Goal: Task Accomplishment & Management: Manage account settings

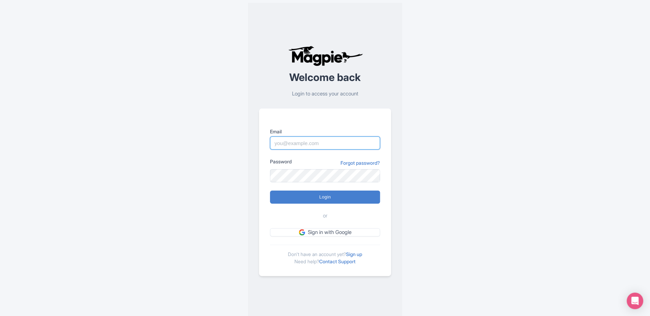
type input "scott@treerush.com"
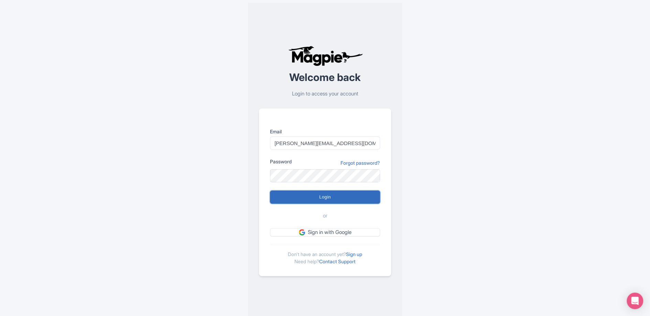
click at [321, 198] on input "Login" at bounding box center [325, 196] width 110 height 13
type input "Logging in..."
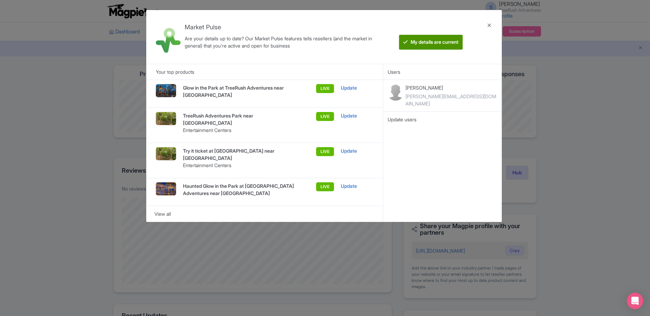
click at [427, 36] on btn "My details are current" at bounding box center [431, 42] width 64 height 15
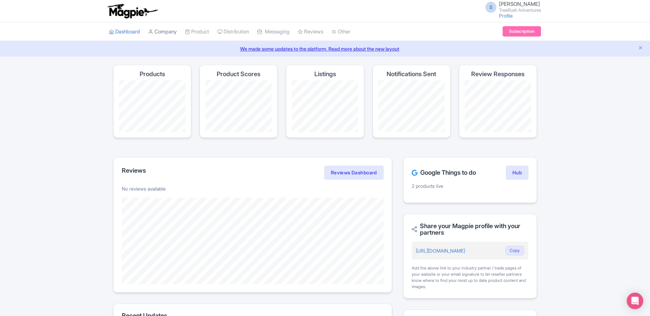
click at [153, 29] on icon at bounding box center [150, 31] width 5 height 5
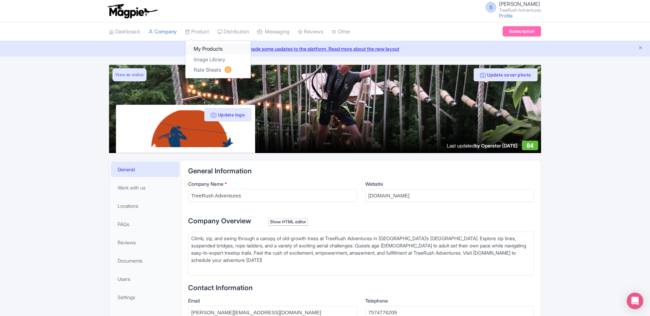
click at [209, 46] on link "My Products" at bounding box center [217, 49] width 65 height 11
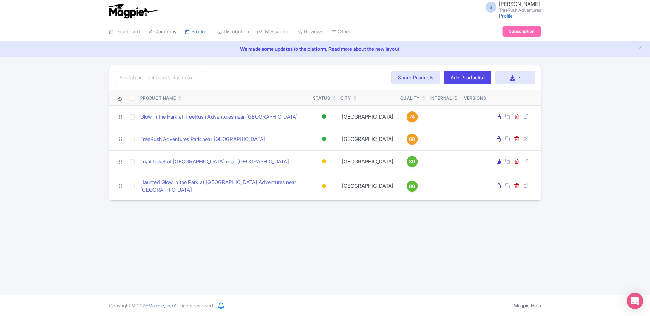
click at [169, 29] on link "Company" at bounding box center [162, 31] width 29 height 19
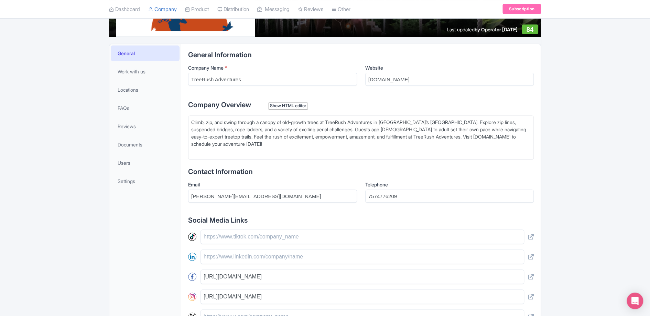
scroll to position [90, 0]
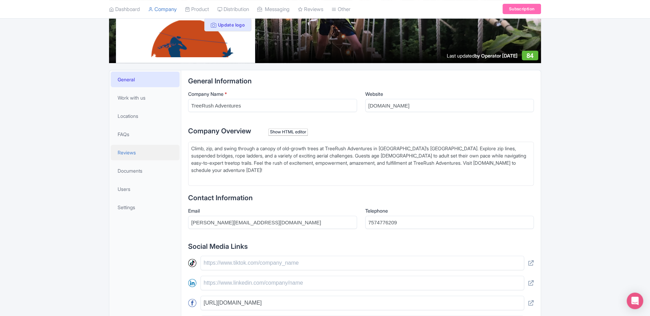
click at [124, 151] on span "Reviews" at bounding box center [127, 152] width 18 height 7
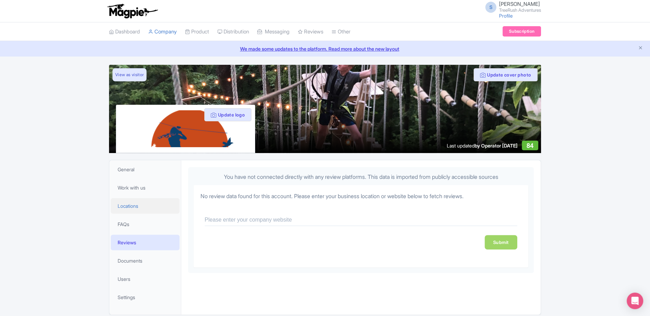
click at [129, 203] on span "Locations" at bounding box center [128, 205] width 21 height 7
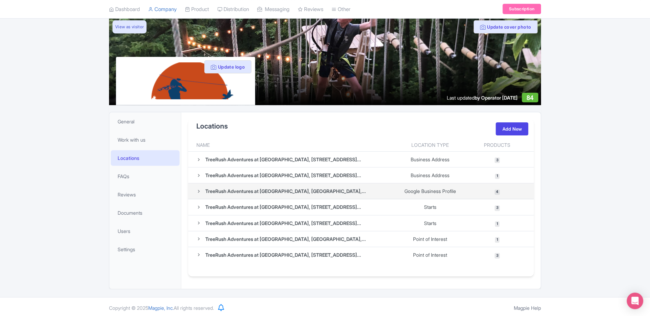
scroll to position [49, 0]
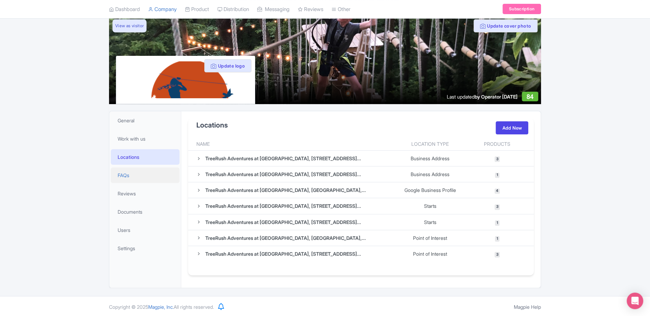
click at [126, 173] on span "FAQs" at bounding box center [124, 174] width 12 height 7
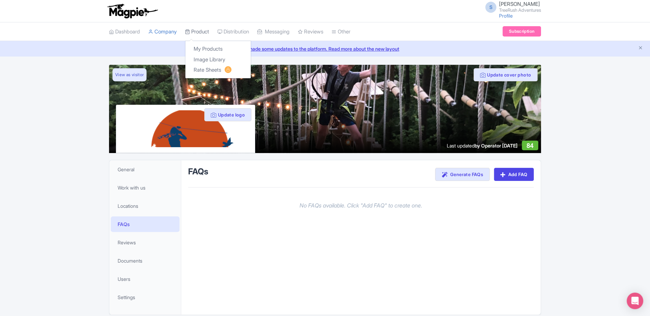
click at [207, 33] on link "Product" at bounding box center [197, 31] width 24 height 19
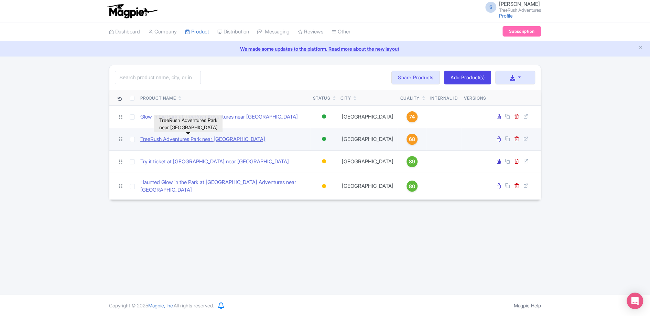
click at [197, 139] on link "TreeRush Adventures Park near [GEOGRAPHIC_DATA]" at bounding box center [202, 139] width 125 height 8
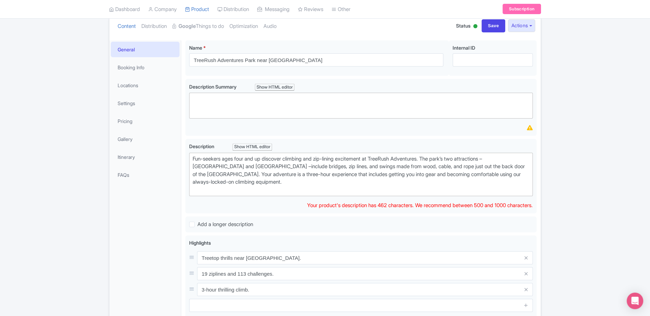
scroll to position [92, 0]
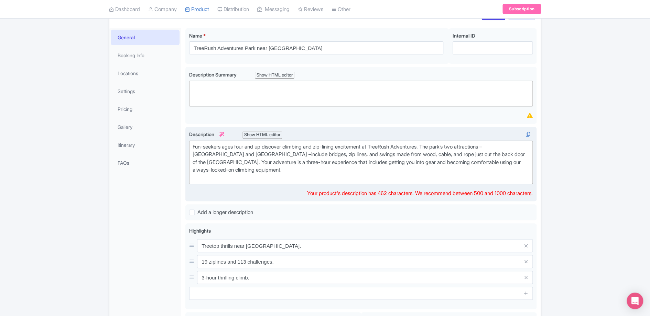
click at [304, 152] on div "Fun-seekers ages four and up discover climbing and zip-lining excitement at Tre…" at bounding box center [361, 162] width 337 height 39
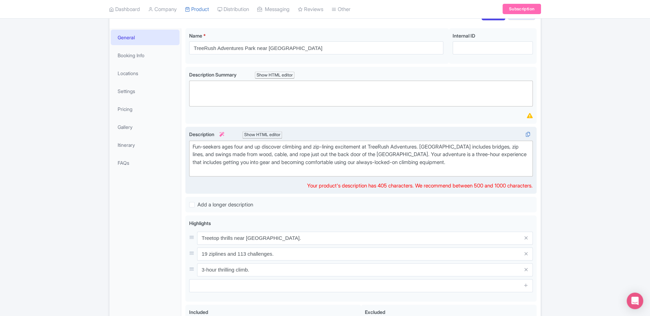
type trix-editor "<div>Fun-seekers ages four and up discover climbing and zip-lining excitement a…"
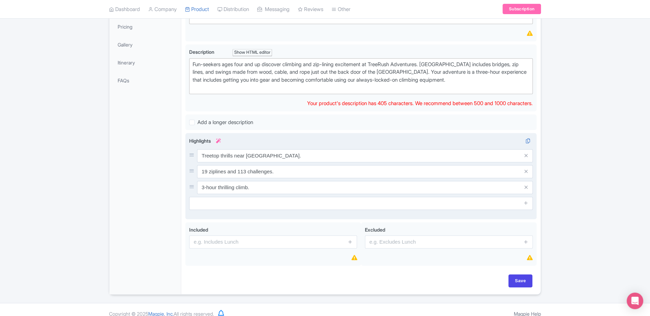
scroll to position [188, 0]
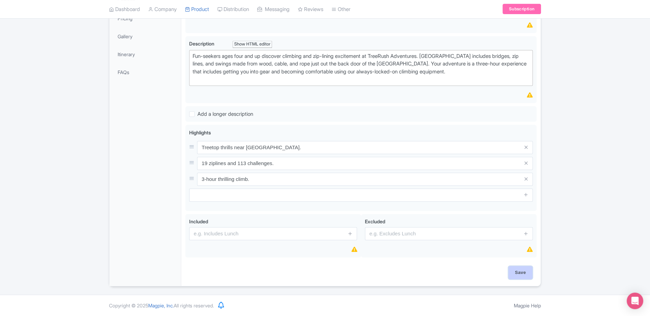
click at [515, 270] on input "Save" at bounding box center [521, 272] width 24 height 13
type input "Saving..."
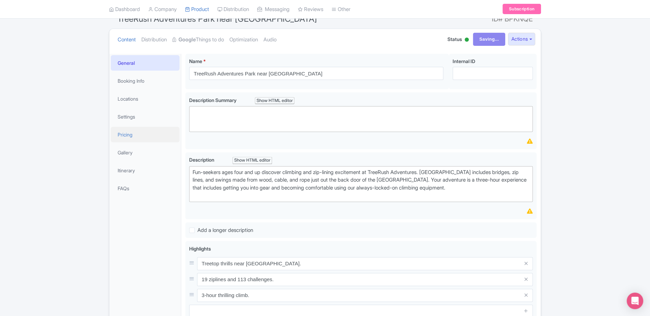
scroll to position [50, 0]
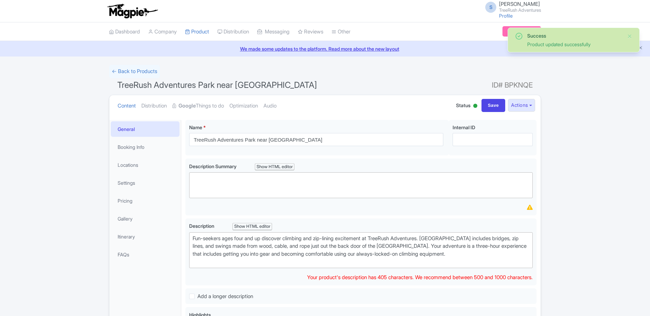
scroll to position [119, 0]
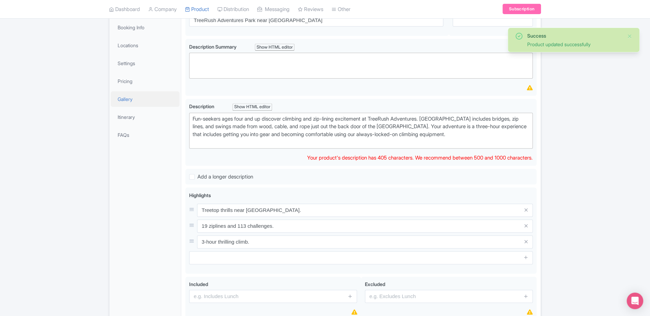
click at [121, 95] on link "Gallery" at bounding box center [145, 98] width 69 height 15
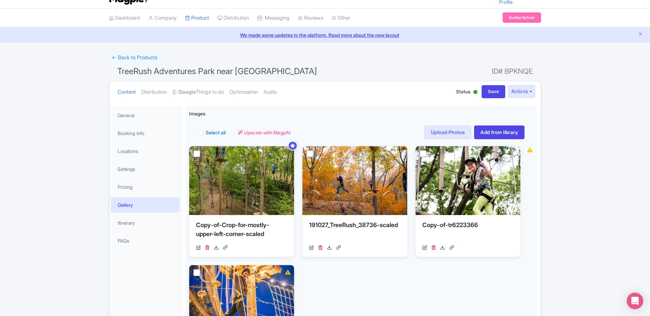
scroll to position [0, 0]
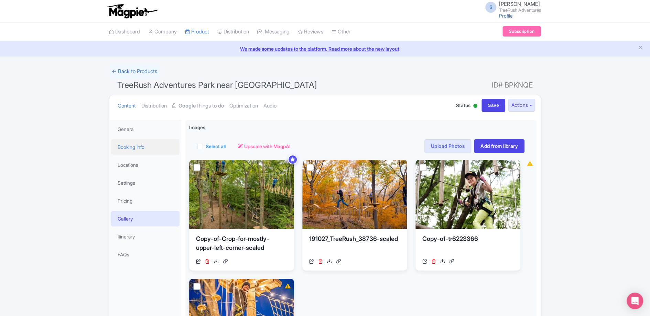
click at [135, 146] on link "Booking Info" at bounding box center [145, 146] width 69 height 15
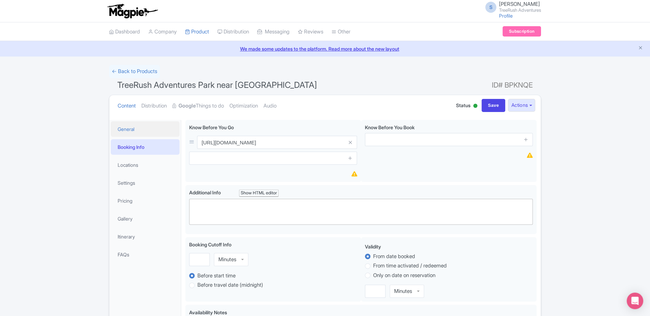
click at [134, 129] on link "General" at bounding box center [145, 128] width 69 height 15
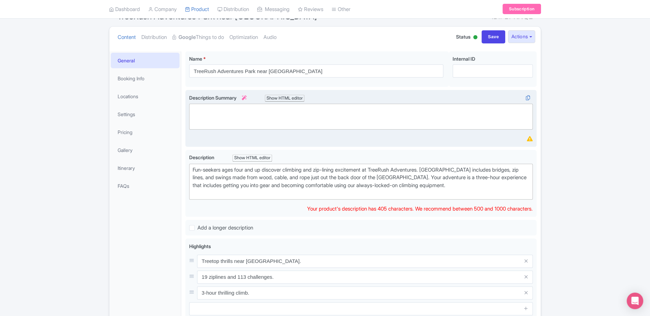
scroll to position [69, 0]
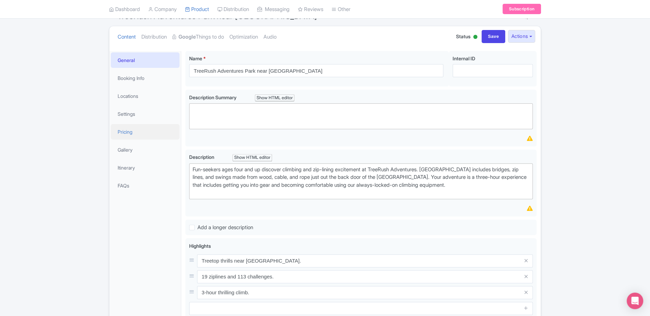
click at [130, 133] on link "Pricing" at bounding box center [145, 131] width 69 height 15
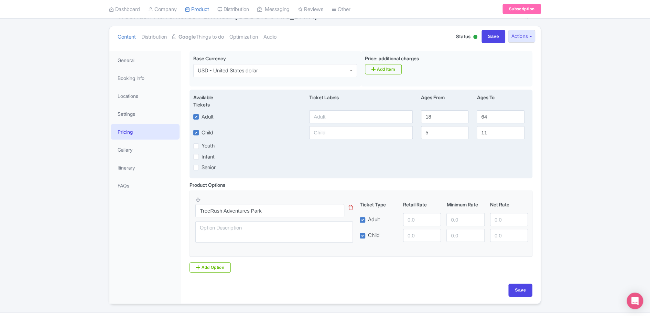
click at [202, 144] on label "Youth" at bounding box center [208, 146] width 13 height 8
click at [202, 144] on input "Youth" at bounding box center [204, 144] width 4 height 4
checkbox input "true"
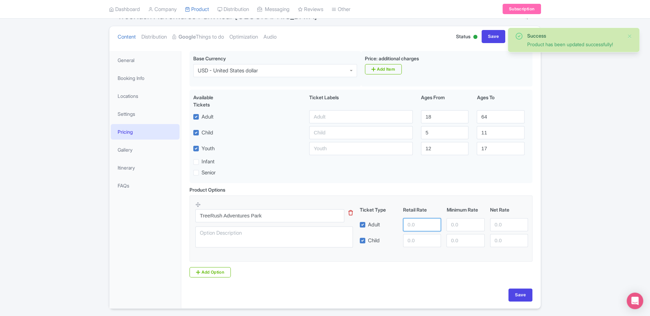
click at [427, 227] on input "number" at bounding box center [422, 224] width 38 height 13
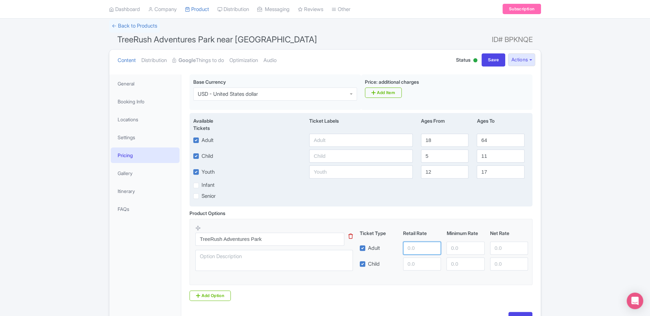
scroll to position [46, 0]
click at [517, 137] on input "65" at bounding box center [500, 139] width 47 height 13
click at [517, 137] on input "66" at bounding box center [500, 139] width 47 height 13
click at [517, 137] on input "67" at bounding box center [500, 139] width 47 height 13
click at [517, 137] on input "68" at bounding box center [500, 139] width 47 height 13
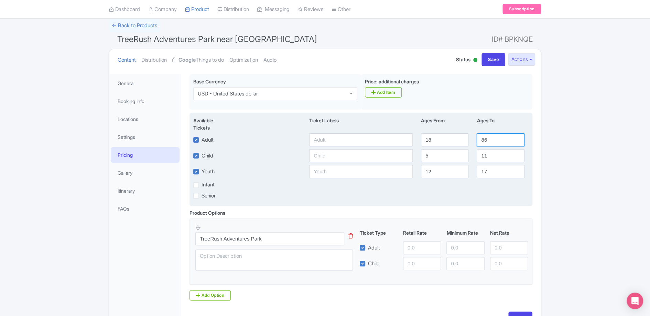
click at [517, 137] on input "86" at bounding box center [500, 139] width 47 height 13
click at [517, 137] on input "87" at bounding box center [500, 139] width 47 height 13
click at [517, 137] on input "88" at bounding box center [500, 139] width 47 height 13
click at [517, 137] on input "89" at bounding box center [500, 139] width 47 height 13
click at [517, 137] on input "90" at bounding box center [500, 139] width 47 height 13
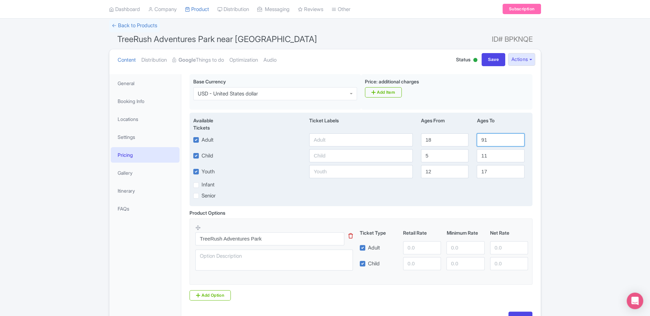
click at [517, 137] on input "91" at bounding box center [500, 139] width 47 height 13
click at [517, 137] on input "92" at bounding box center [500, 139] width 47 height 13
click at [517, 137] on input "93" at bounding box center [500, 139] width 47 height 13
click at [517, 137] on input "94" at bounding box center [500, 139] width 47 height 13
type input "95"
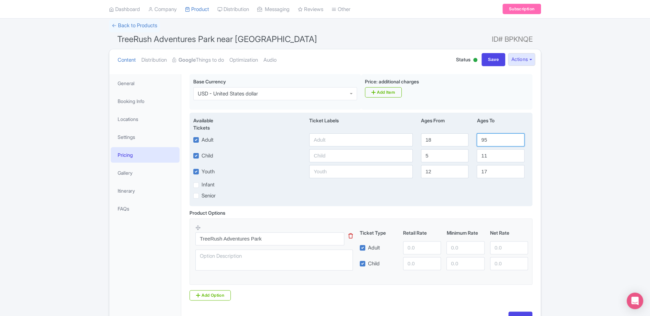
click at [517, 137] on input "95" at bounding box center [500, 139] width 47 height 13
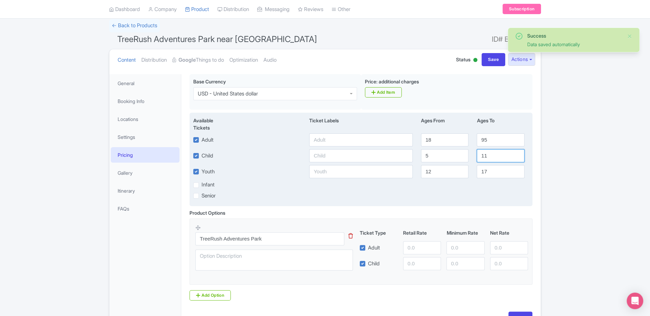
click at [488, 156] on input "11" at bounding box center [500, 155] width 47 height 13
click at [519, 157] on input "10" at bounding box center [500, 155] width 47 height 13
click at [519, 157] on input "9" at bounding box center [500, 155] width 47 height 13
click at [519, 157] on input "8" at bounding box center [500, 155] width 47 height 13
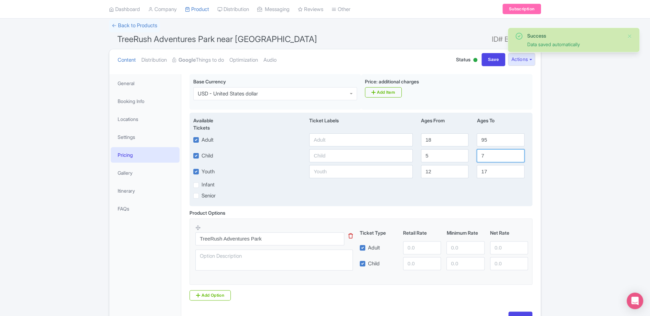
click at [519, 157] on input "7" at bounding box center [500, 155] width 47 height 13
type input "6"
click at [519, 157] on input "6" at bounding box center [500, 155] width 47 height 13
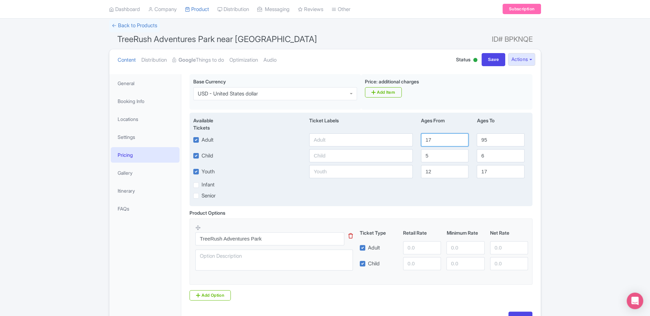
click at [462, 140] on input "17" at bounding box center [444, 139] width 47 height 13
click at [461, 140] on input "16" at bounding box center [444, 139] width 47 height 13
click at [461, 140] on input "15" at bounding box center [444, 139] width 47 height 13
click at [461, 140] on input "14" at bounding box center [444, 139] width 47 height 13
click at [461, 140] on input "13" at bounding box center [444, 139] width 47 height 13
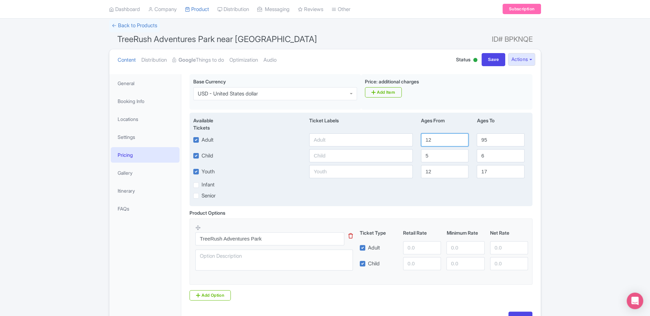
type input "12"
click at [461, 140] on input "12" at bounding box center [444, 139] width 47 height 13
click at [461, 172] on input "11" at bounding box center [444, 171] width 47 height 13
click at [461, 172] on input "10" at bounding box center [444, 171] width 47 height 13
click at [461, 172] on input "9" at bounding box center [444, 171] width 47 height 13
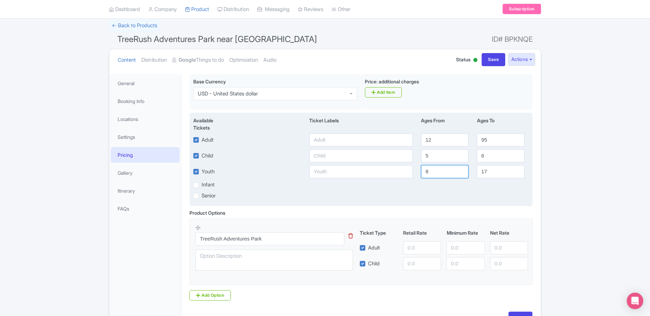
click at [461, 172] on input "8" at bounding box center [444, 171] width 47 height 13
type input "7"
click at [461, 172] on input "7" at bounding box center [444, 171] width 47 height 13
click at [516, 172] on input "16" at bounding box center [500, 171] width 47 height 13
click at [516, 172] on input "15" at bounding box center [500, 171] width 47 height 13
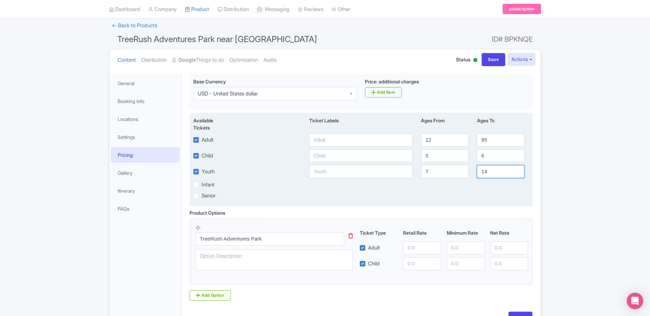
click at [516, 172] on input "14" at bounding box center [500, 171] width 47 height 13
click at [516, 172] on input "13" at bounding box center [500, 171] width 47 height 13
click at [516, 172] on input "12" at bounding box center [500, 171] width 47 height 13
type input "11"
click at [516, 172] on input "11" at bounding box center [500, 171] width 47 height 13
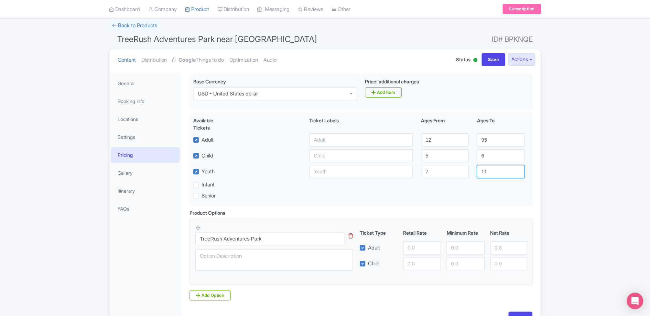
click at [565, 177] on div "Success Data saved automatically ← Back to Products TreeRush Adventures Park ne…" at bounding box center [325, 175] width 650 height 312
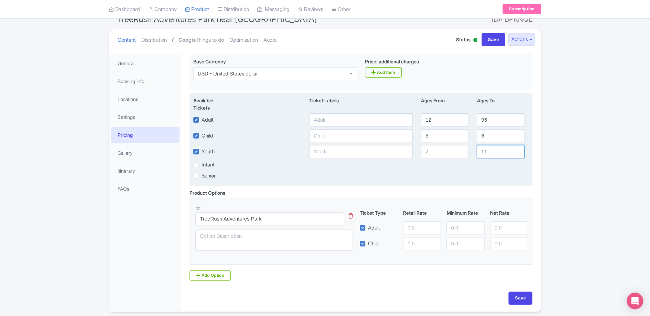
scroll to position [91, 0]
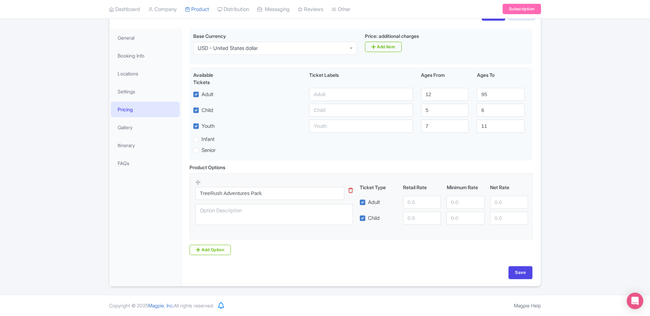
click at [368, 201] on label "Adult" at bounding box center [374, 202] width 12 height 8
click at [368, 201] on input "Adult" at bounding box center [370, 200] width 4 height 4
checkbox input "false"
click at [368, 219] on label "Child" at bounding box center [374, 218] width 12 height 8
click at [368, 218] on input "Child" at bounding box center [370, 216] width 4 height 4
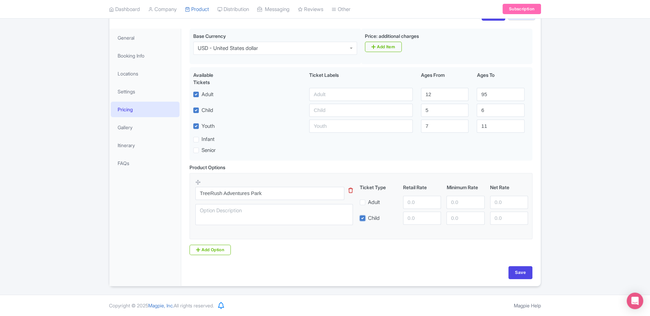
checkbox input "false"
click at [281, 218] on textarea at bounding box center [274, 214] width 158 height 21
click at [515, 269] on input "Save" at bounding box center [521, 272] width 24 height 13
type input "Update Product"
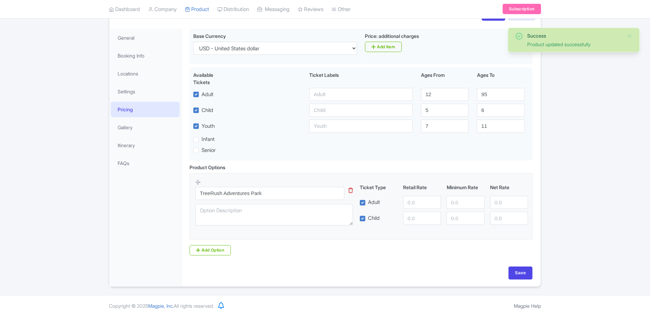
scroll to position [91, 0]
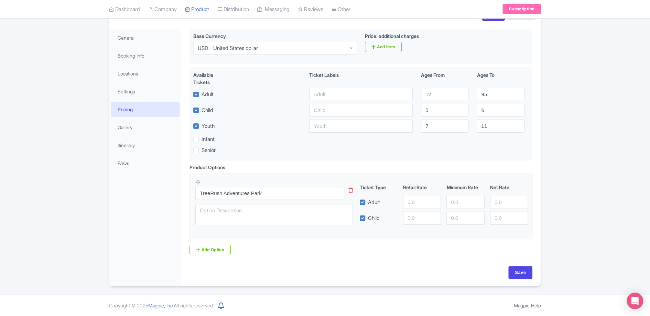
click at [273, 167] on div "Product Options i TreeRush Adventures Park This tip has not data. Code: tip_opt…" at bounding box center [360, 208] width 351 height 91
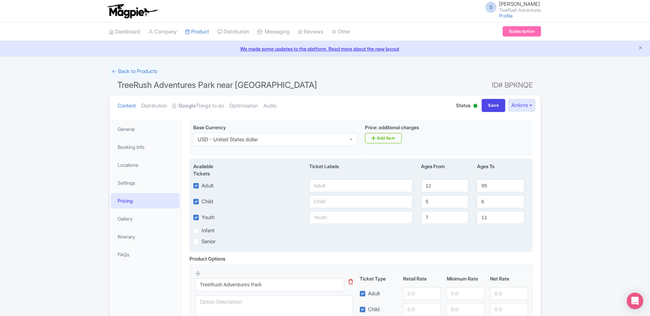
scroll to position [23, 0]
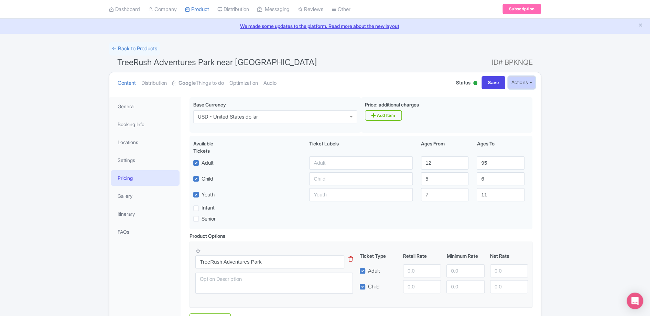
click at [519, 79] on button "Actions" at bounding box center [521, 82] width 27 height 13
click at [572, 98] on div "Success Product updated successfully ← Back to Products TreeRush Adventures Par…" at bounding box center [325, 198] width 650 height 312
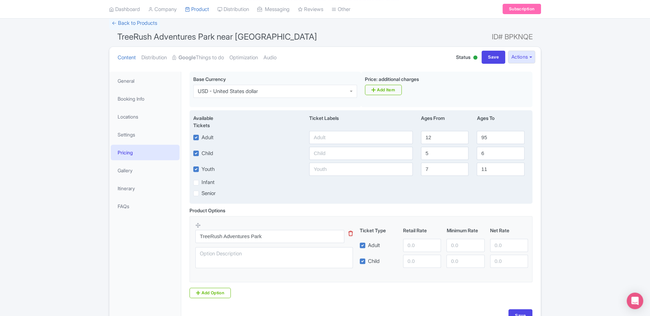
scroll to position [0, 0]
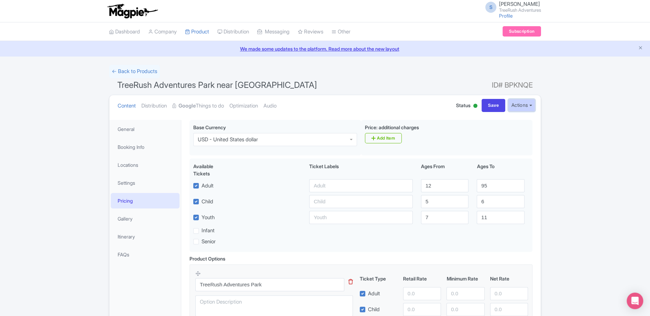
click at [522, 105] on button "Actions" at bounding box center [521, 105] width 27 height 13
click at [591, 141] on div "Success Product updated successfully ← Back to Products TreeRush Adventures Par…" at bounding box center [325, 221] width 650 height 312
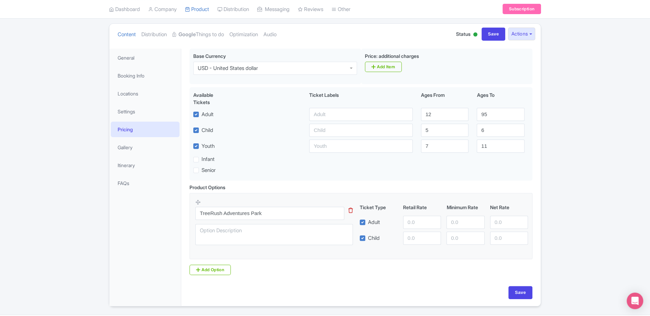
scroll to position [91, 0]
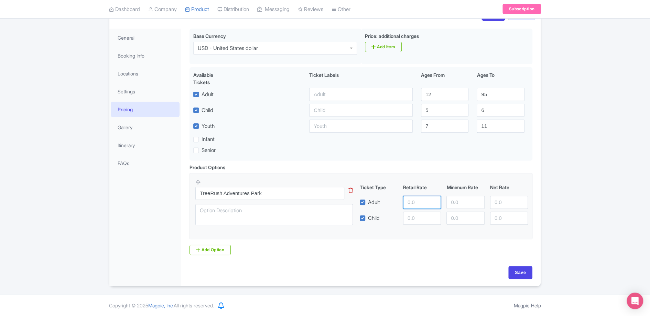
click at [417, 202] on input "number" at bounding box center [422, 201] width 38 height 13
click at [435, 199] on input "1" at bounding box center [422, 201] width 38 height 13
click at [435, 199] on input "2" at bounding box center [422, 201] width 38 height 13
click at [423, 202] on input "2" at bounding box center [422, 201] width 38 height 13
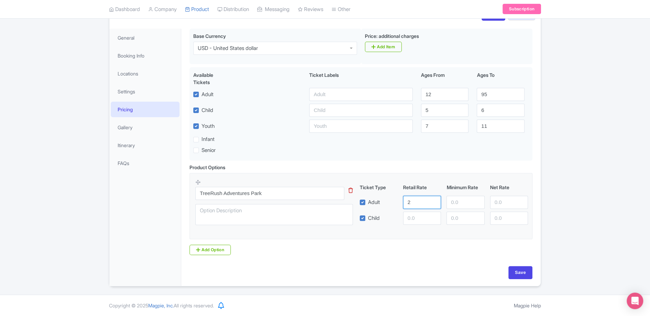
click at [423, 202] on input "2" at bounding box center [422, 201] width 38 height 13
type input "63.95"
click at [414, 218] on input "number" at bounding box center [422, 217] width 38 height 13
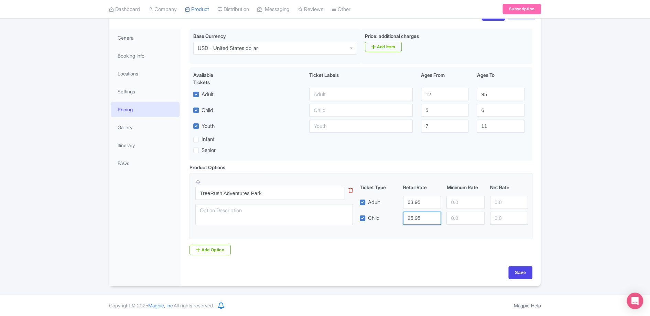
type input "25.95"
click at [440, 247] on div "Product Options i TreeRush Adventures Park This tip has not data. Code: tip_opt…" at bounding box center [360, 208] width 351 height 91
click at [525, 271] on input "Save" at bounding box center [521, 272] width 24 height 13
type input "Saving..."
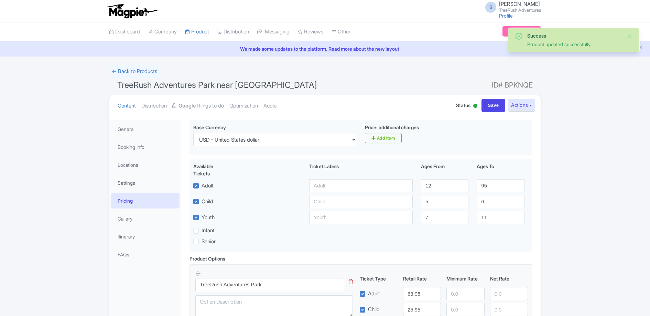
scroll to position [91, 0]
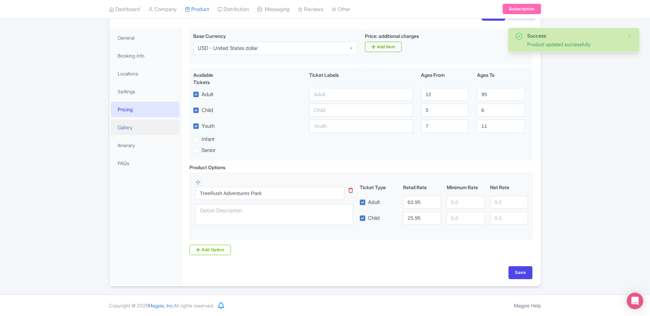
click at [131, 125] on link "Gallery" at bounding box center [145, 126] width 69 height 15
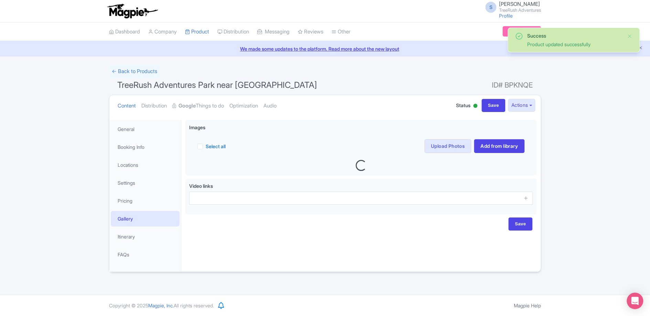
scroll to position [0, 0]
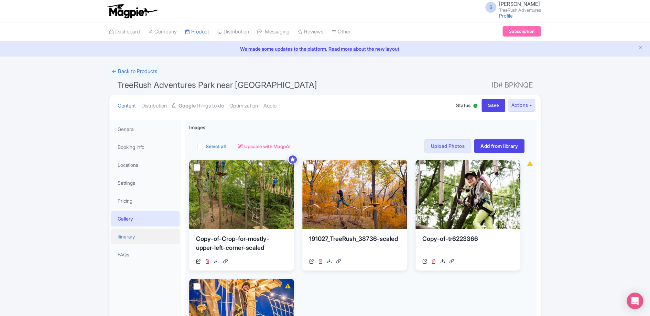
click at [135, 233] on link "Itinerary" at bounding box center [145, 235] width 69 height 15
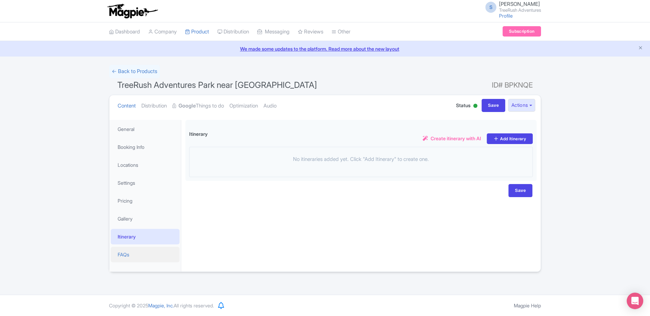
click at [128, 249] on link "FAQs" at bounding box center [145, 253] width 69 height 15
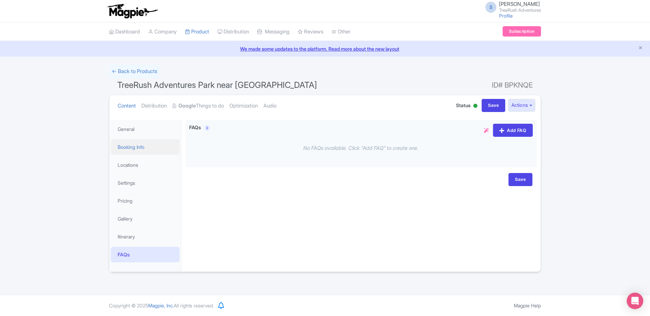
click at [137, 143] on link "Booking Info" at bounding box center [145, 146] width 69 height 15
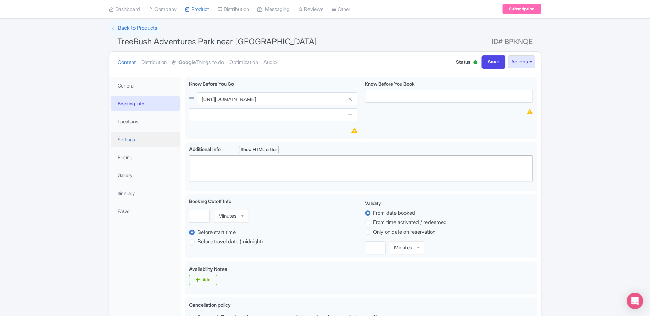
scroll to position [19, 0]
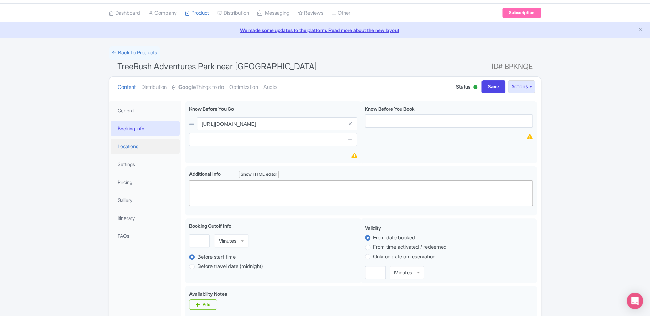
click at [135, 148] on link "Locations" at bounding box center [145, 145] width 69 height 15
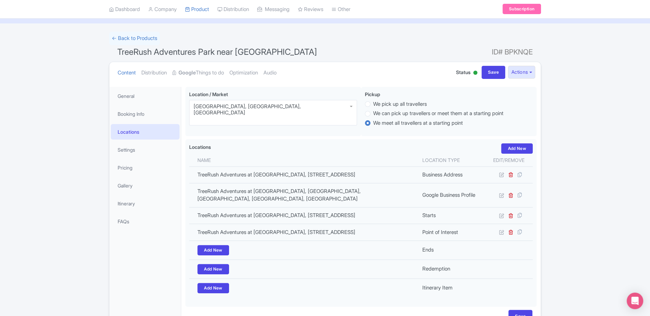
scroll to position [65, 0]
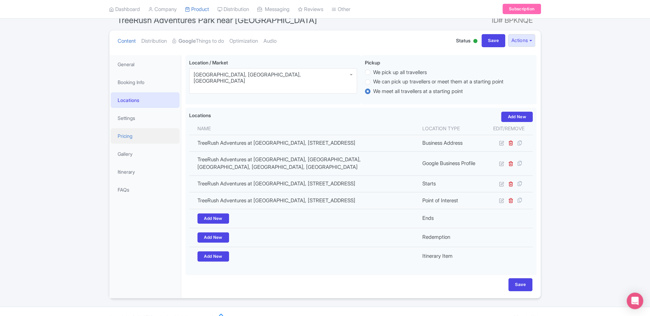
click at [132, 135] on link "Pricing" at bounding box center [145, 135] width 69 height 15
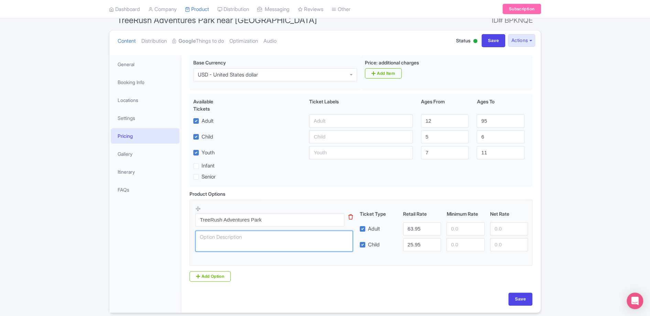
click at [273, 238] on textarea at bounding box center [274, 240] width 158 height 21
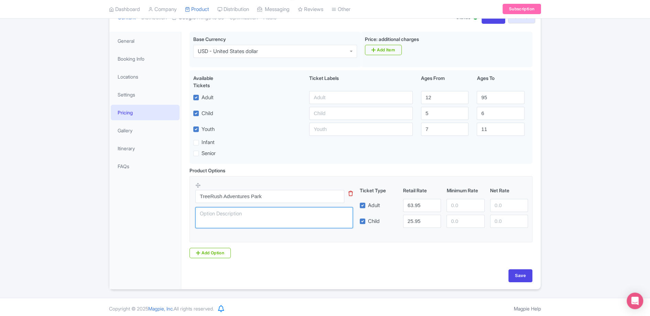
scroll to position [91, 0]
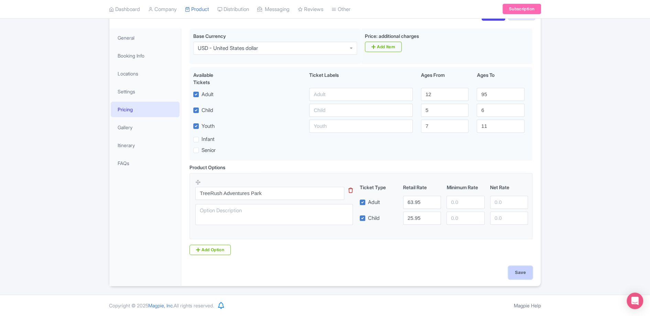
click at [525, 277] on input "Save" at bounding box center [521, 272] width 24 height 13
type input "Saving..."
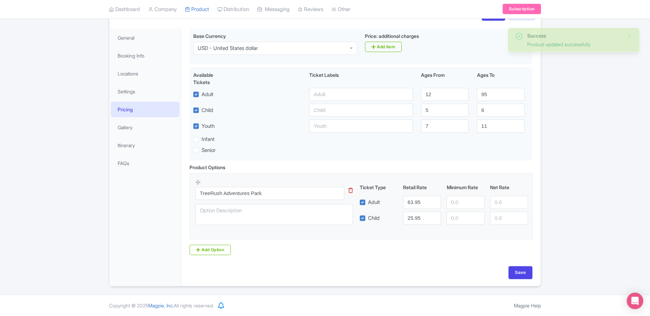
scroll to position [91, 0]
